Goal: Task Accomplishment & Management: Use online tool/utility

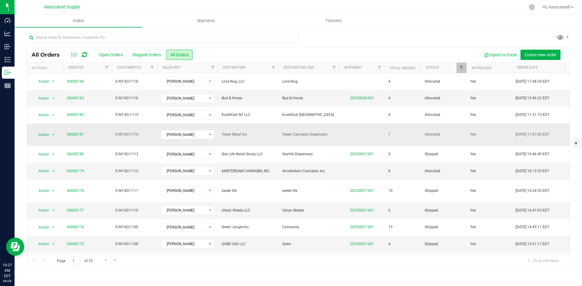
click at [269, 132] on span "Token Retail Inc" at bounding box center [248, 135] width 53 height 6
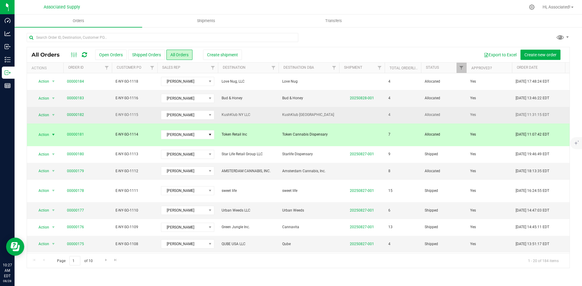
click at [260, 115] on span "KushKlub NY LLC" at bounding box center [248, 115] width 53 height 6
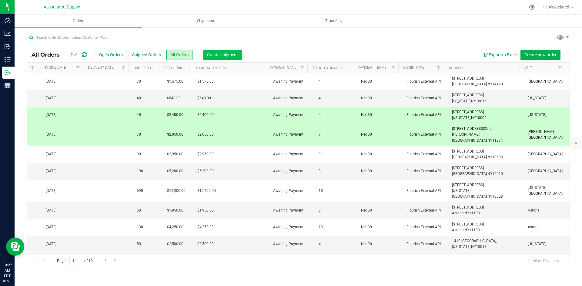
click at [222, 53] on span "Create shipment" at bounding box center [222, 54] width 31 height 5
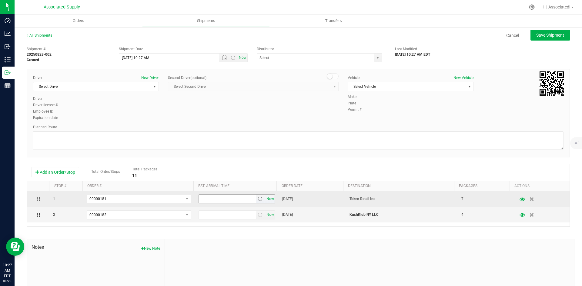
click at [268, 201] on span "Now" at bounding box center [270, 199] width 10 height 9
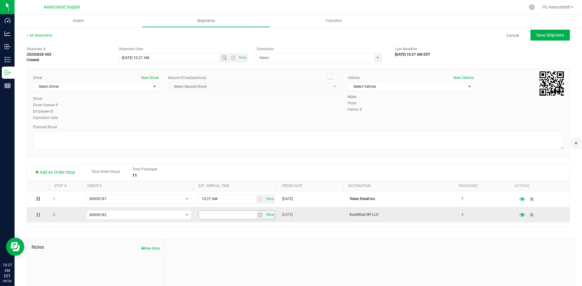
click at [267, 216] on span "Now" at bounding box center [270, 215] width 10 height 9
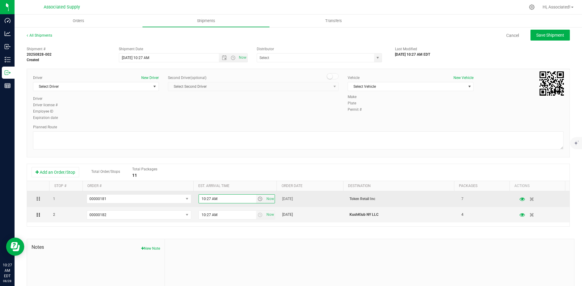
drag, startPoint x: 203, startPoint y: 199, endPoint x: 192, endPoint y: 198, distance: 10.9
click at [195, 198] on td "10:27 AM Now" at bounding box center [237, 200] width 84 height 16
type input "11:27 AM"
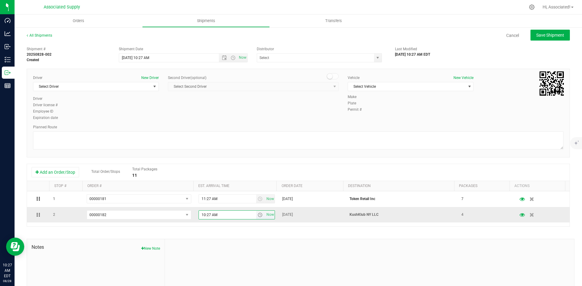
drag, startPoint x: 202, startPoint y: 216, endPoint x: 196, endPoint y: 215, distance: 6.1
click at [202, 214] on input "10:27 AM" at bounding box center [227, 215] width 57 height 8
drag, startPoint x: 202, startPoint y: 214, endPoint x: 196, endPoint y: 215, distance: 6.4
click at [199, 215] on input "10:27 AM" at bounding box center [227, 215] width 57 height 8
click at [206, 215] on input "11:27 AM" at bounding box center [227, 215] width 57 height 8
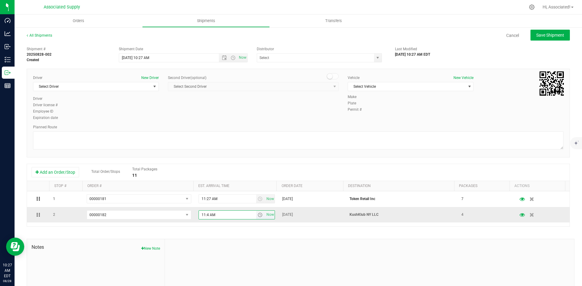
type input "11:45 AM"
click at [238, 252] on div at bounding box center [369, 279] width 409 height 81
click at [378, 58] on span "select" at bounding box center [378, 58] width 8 height 8
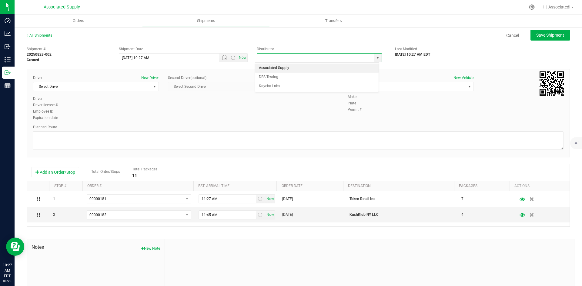
click at [284, 68] on li "Associated Supply" at bounding box center [316, 68] width 123 height 9
type input "Associated Supply"
click at [147, 85] on span "Select Driver" at bounding box center [92, 86] width 118 height 8
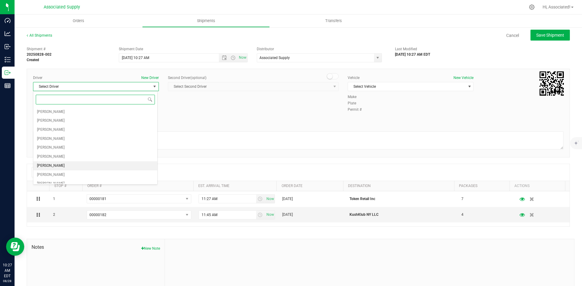
scroll to position [23, 0]
click at [83, 178] on li "[PERSON_NAME]" at bounding box center [95, 179] width 124 height 9
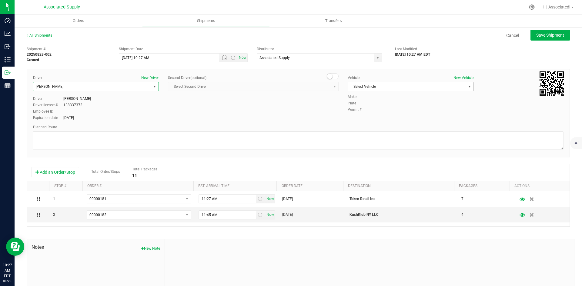
click at [419, 85] on span "Select Vehicle" at bounding box center [407, 86] width 118 height 8
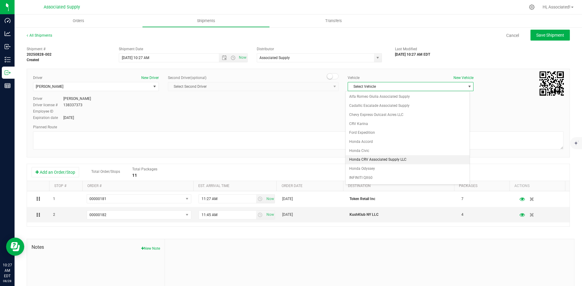
click at [371, 159] on li "Honda CRV Associated Supply LLC" at bounding box center [407, 159] width 124 height 9
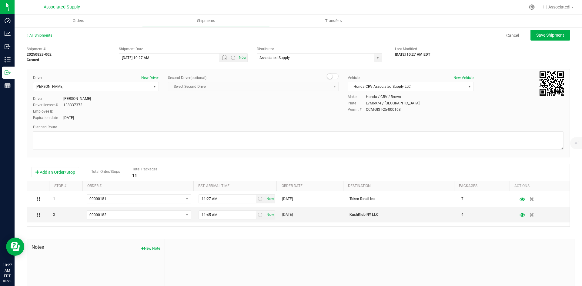
click at [236, 107] on div "Driver New Driver [PERSON_NAME] Select Driver [PERSON_NAME] [PERSON_NAME] [PERS…" at bounding box center [297, 98] width 539 height 46
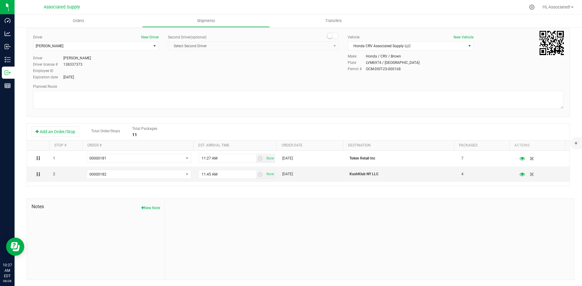
scroll to position [0, 0]
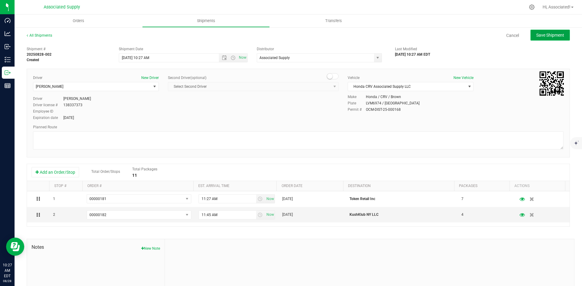
click at [542, 33] on span "Save Shipment" at bounding box center [550, 35] width 28 height 5
type input "[DATE] 2:27 PM"
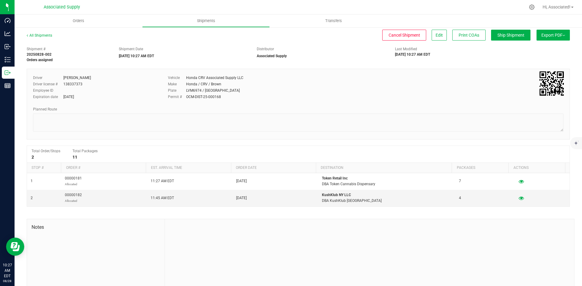
click at [555, 35] on span "Export PDF" at bounding box center [553, 35] width 24 height 5
click at [531, 58] on span "Manifest by Lot" at bounding box center [537, 57] width 25 height 4
